Goal: Navigation & Orientation: Find specific page/section

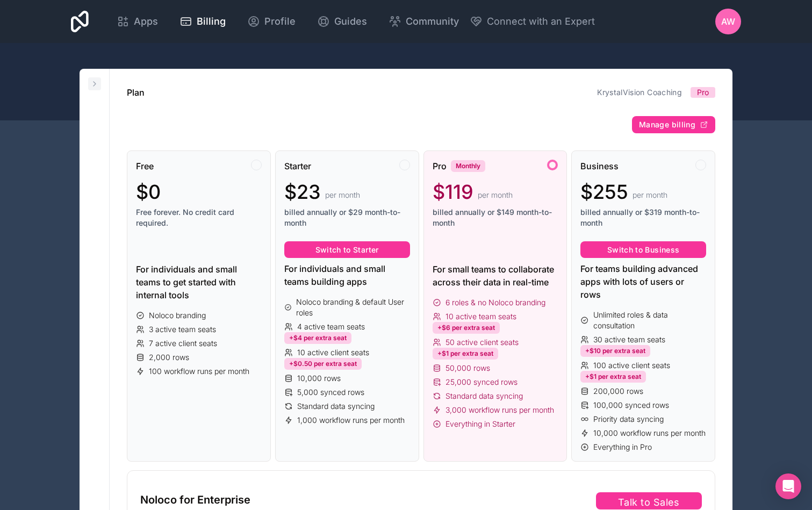
click at [99, 78] on button at bounding box center [94, 83] width 13 height 13
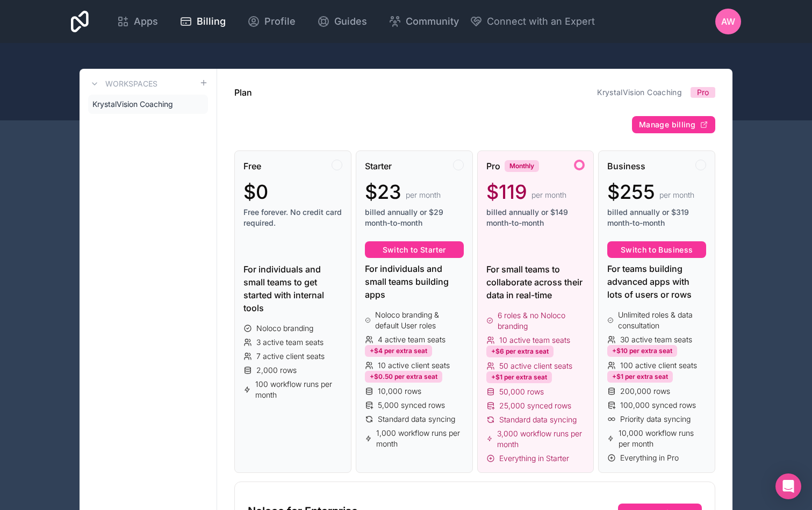
click at [138, 107] on span "KrystalVision Coaching" at bounding box center [132, 104] width 81 height 11
click at [0, 0] on icon at bounding box center [0, 0] width 0 height 0
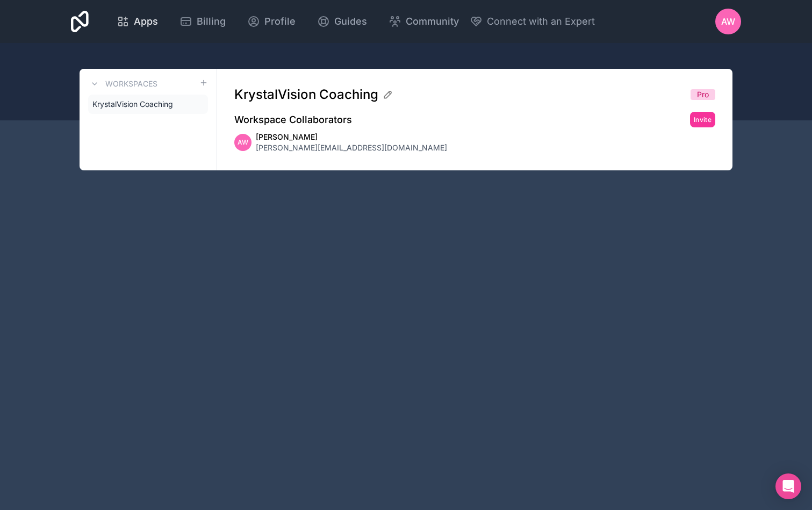
click at [138, 25] on span "Apps" at bounding box center [146, 21] width 24 height 15
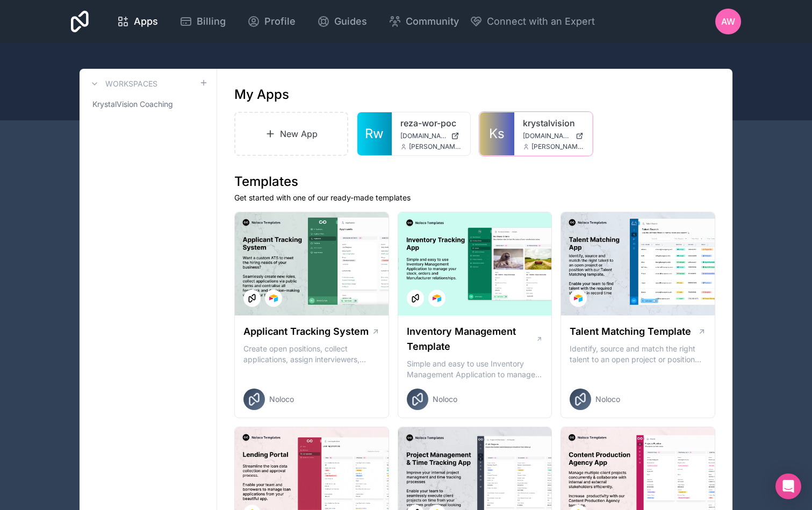
click at [0, 0] on div at bounding box center [0, 0] width 0 height 0
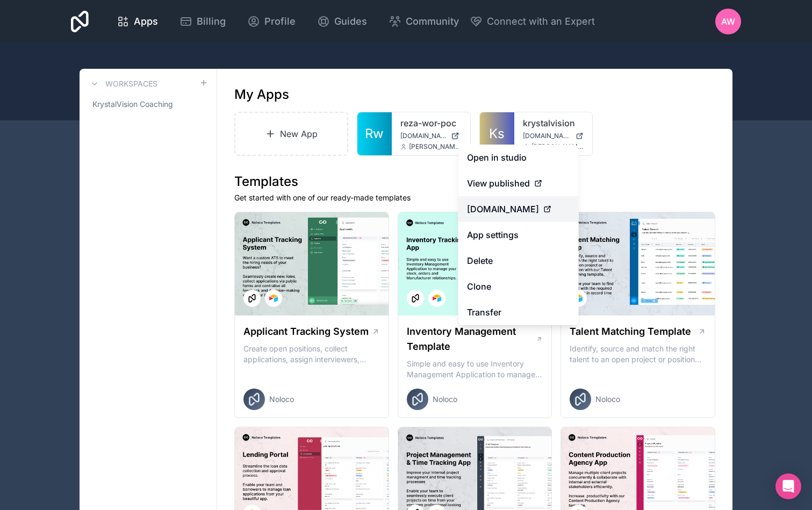
click at [507, 207] on span "[DOMAIN_NAME]" at bounding box center [503, 209] width 72 height 13
click at [512, 183] on span "View published" at bounding box center [498, 183] width 63 height 13
click at [490, 117] on link "Ks" at bounding box center [497, 133] width 34 height 43
